Goal: Browse casually: Explore the website without a specific task or goal

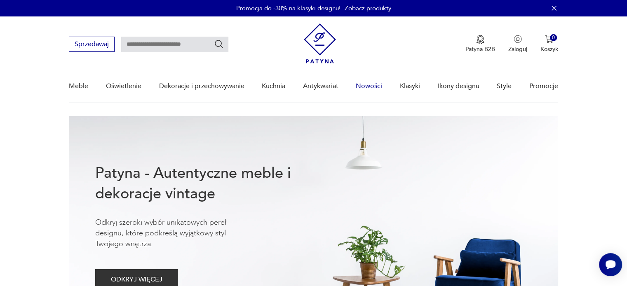
click at [372, 86] on link "Nowości" at bounding box center [369, 86] width 26 height 32
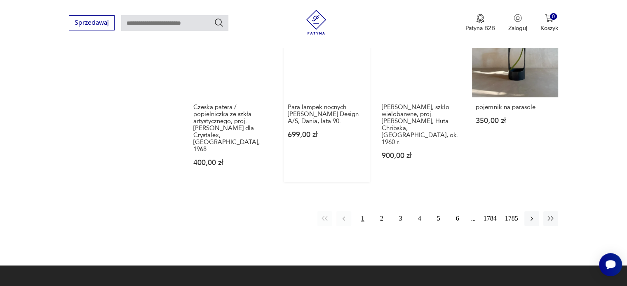
scroll to position [778, 0]
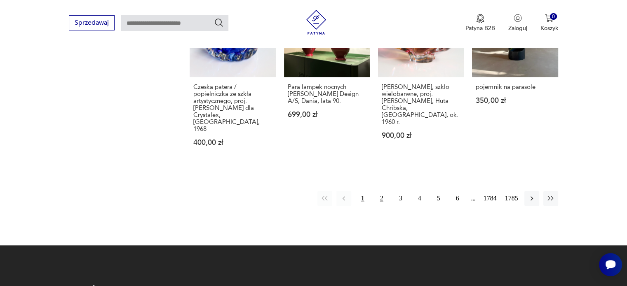
click at [382, 191] on button "2" at bounding box center [381, 198] width 15 height 15
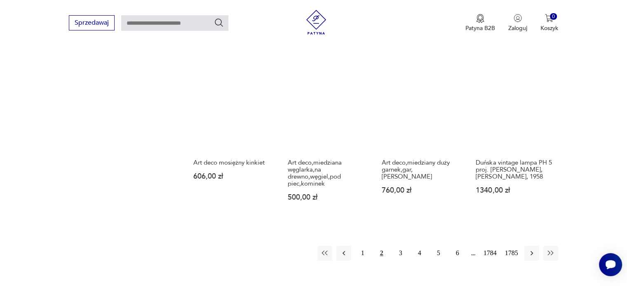
scroll to position [724, 0]
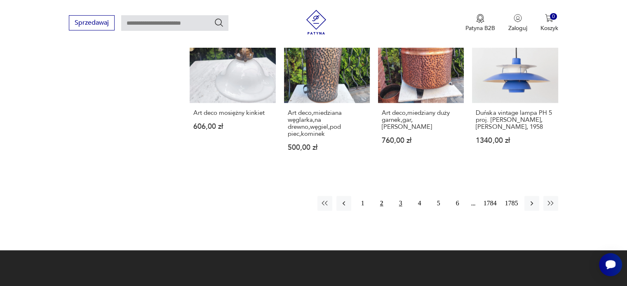
click at [400, 197] on button "3" at bounding box center [400, 203] width 15 height 15
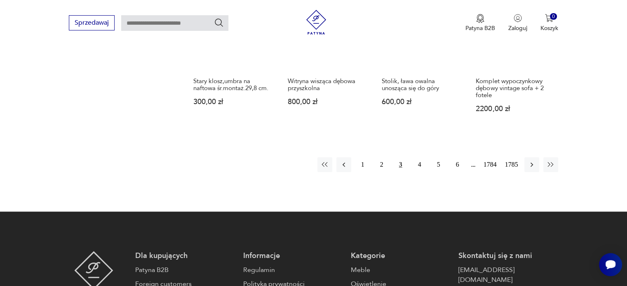
scroll to position [766, 0]
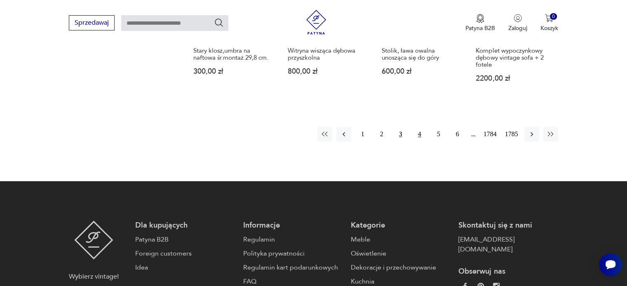
click at [419, 134] on button "4" at bounding box center [419, 134] width 15 height 15
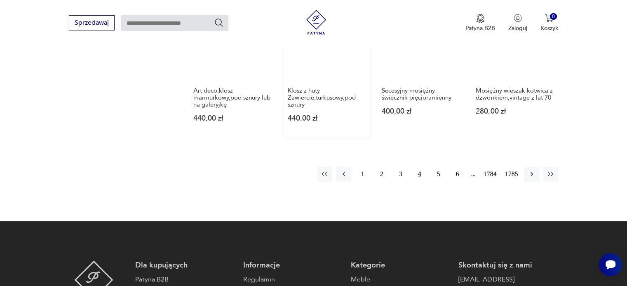
scroll to position [766, 0]
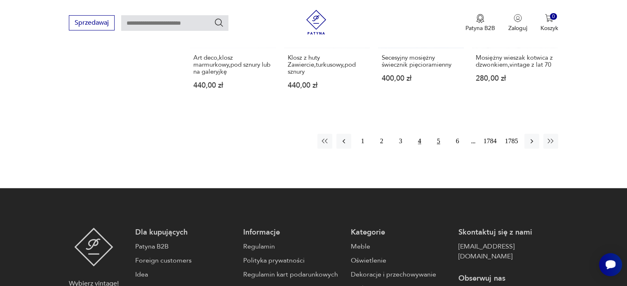
click at [440, 141] on button "5" at bounding box center [438, 141] width 15 height 15
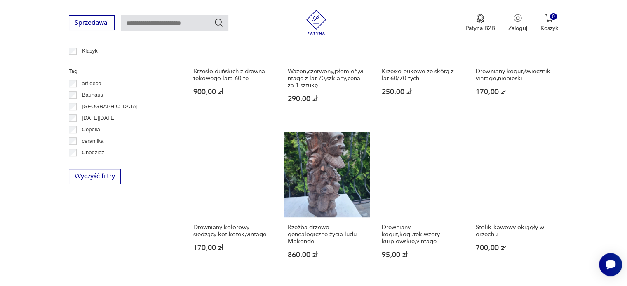
scroll to position [518, 0]
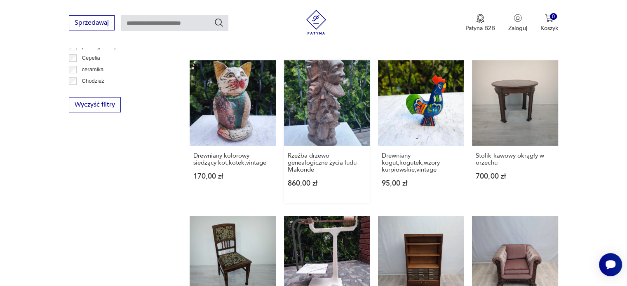
click at [329, 97] on link "Rzeźba drzewo genealogiczne życia ludu Makonde 860,00 zł" at bounding box center [327, 131] width 86 height 143
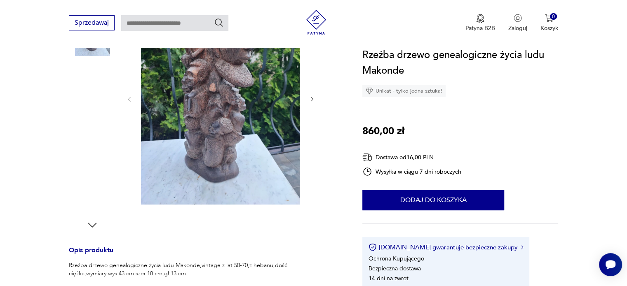
scroll to position [206, 0]
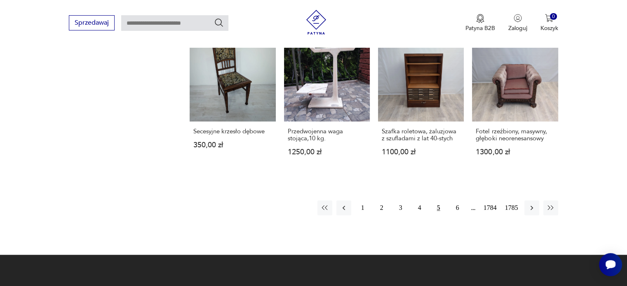
scroll to position [747, 0]
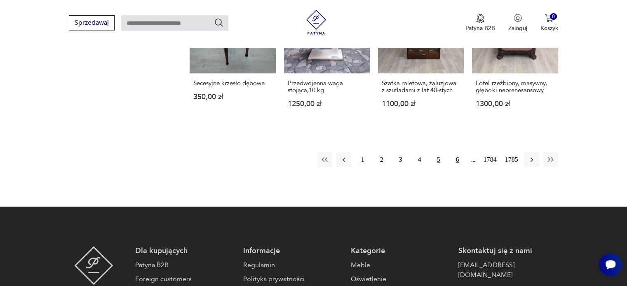
click at [458, 153] on button "6" at bounding box center [457, 159] width 15 height 15
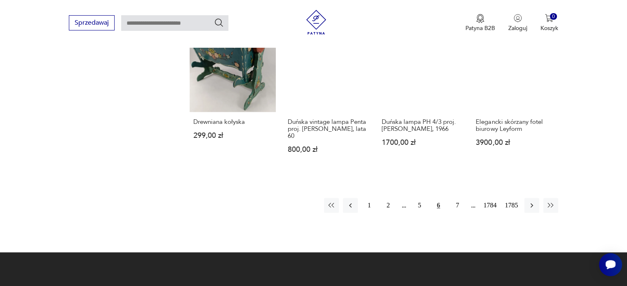
scroll to position [807, 0]
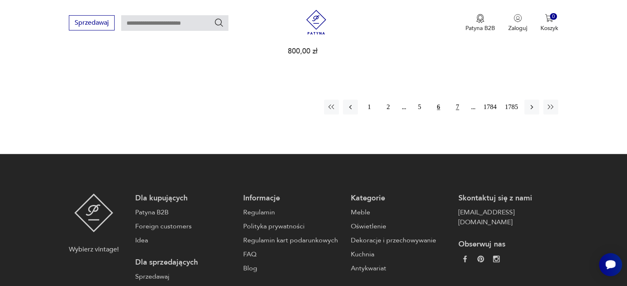
click at [456, 100] on button "7" at bounding box center [457, 107] width 15 height 15
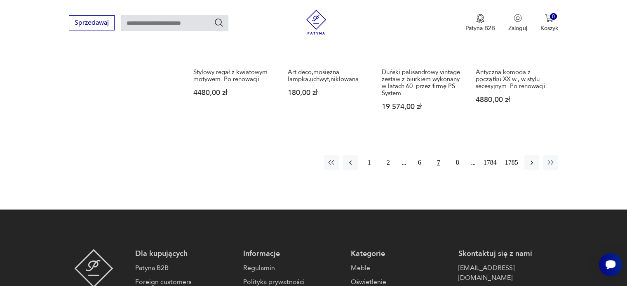
scroll to position [766, 0]
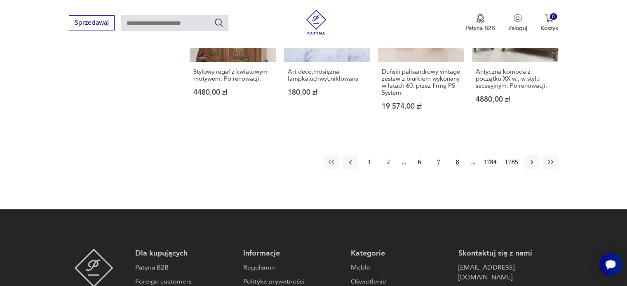
click at [456, 155] on button "8" at bounding box center [457, 162] width 15 height 15
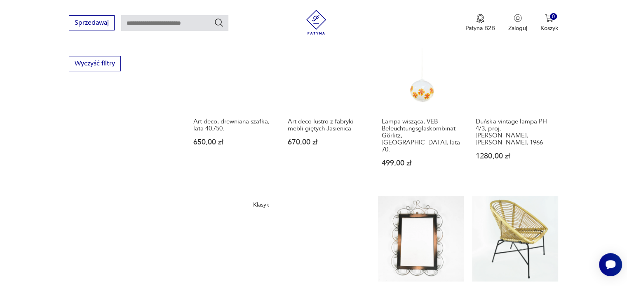
scroll to position [683, 0]
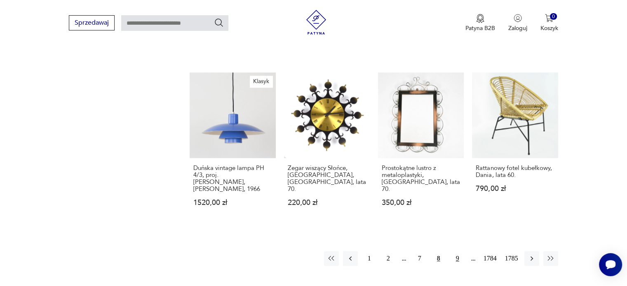
click at [455, 251] on button "9" at bounding box center [457, 258] width 15 height 15
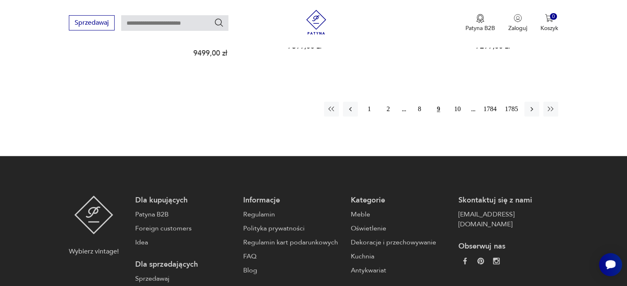
scroll to position [848, 0]
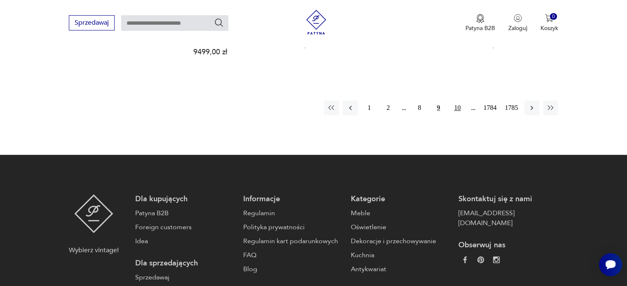
click at [459, 101] on button "10" at bounding box center [457, 108] width 15 height 15
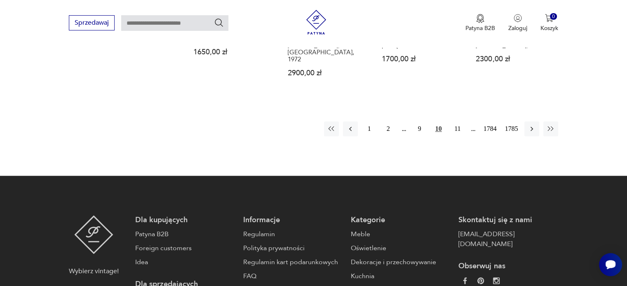
scroll to position [807, 0]
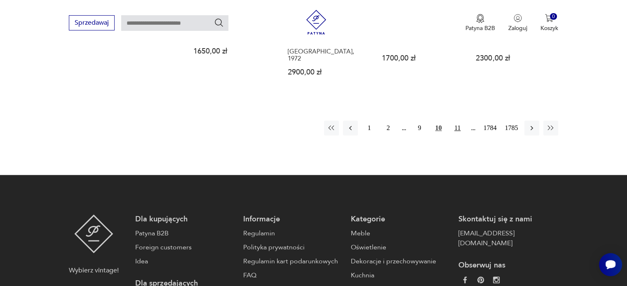
click at [459, 121] on button "11" at bounding box center [457, 128] width 15 height 15
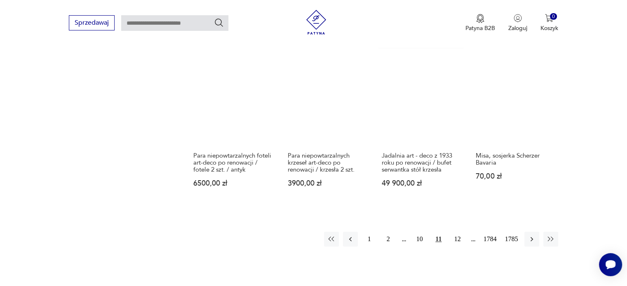
scroll to position [683, 0]
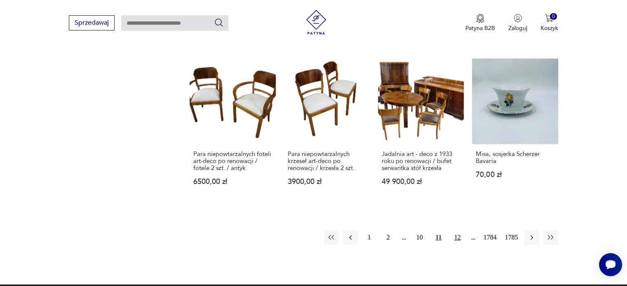
click at [457, 230] on button "12" at bounding box center [457, 237] width 15 height 15
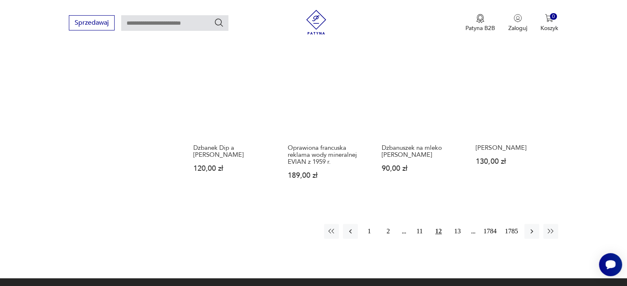
scroll to position [724, 0]
